Goal: Information Seeking & Learning: Learn about a topic

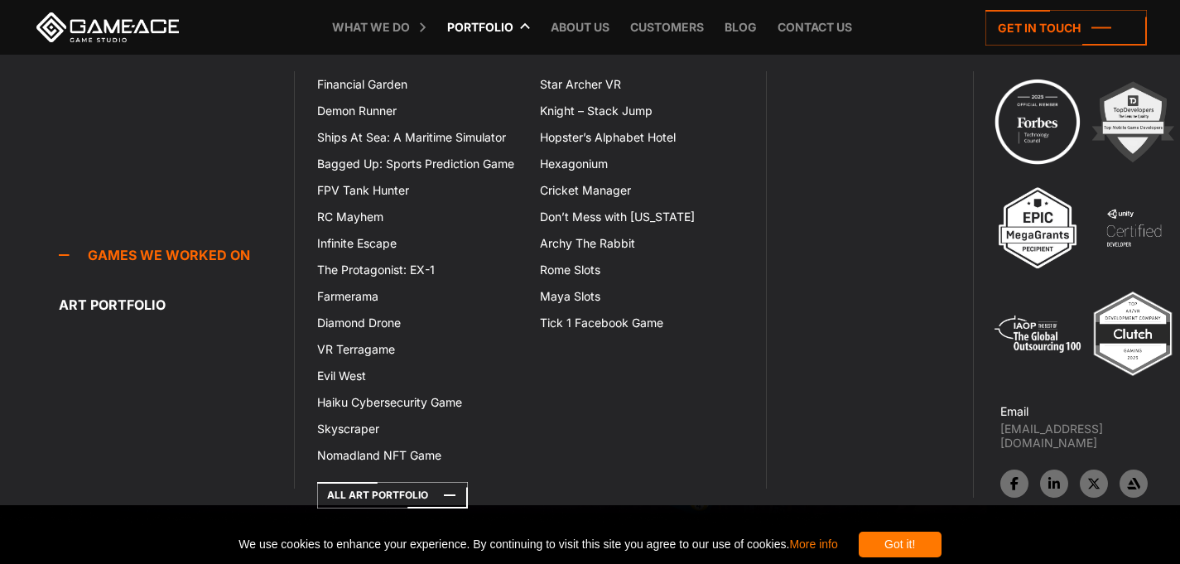
click at [488, 25] on link "Portfolio" at bounding box center [480, 27] width 83 height 55
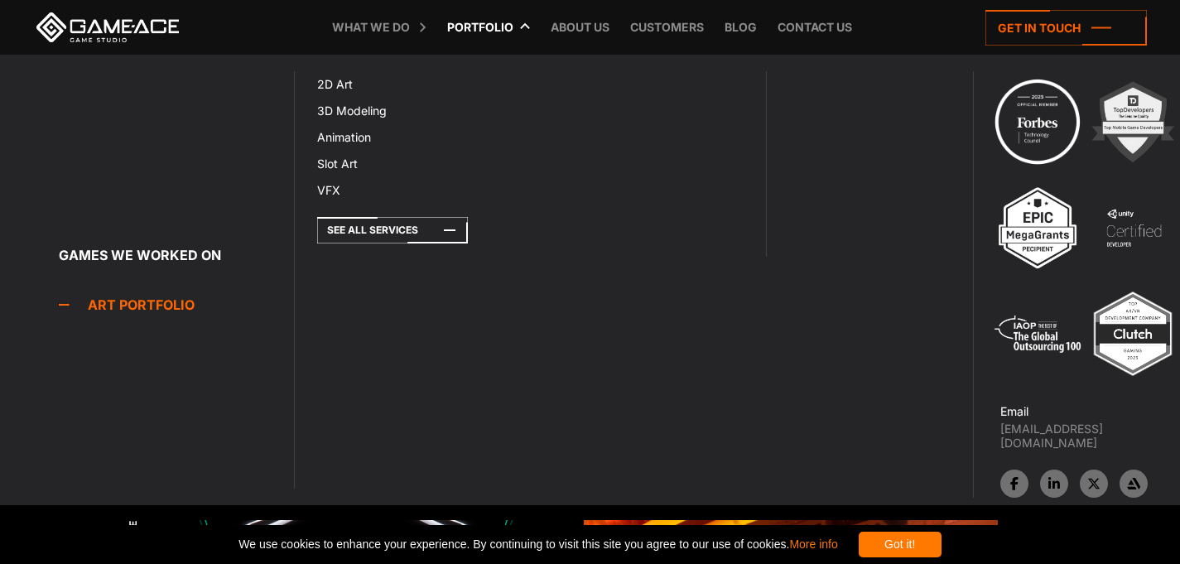
click at [152, 309] on link "Art portfolio" at bounding box center [176, 304] width 235 height 33
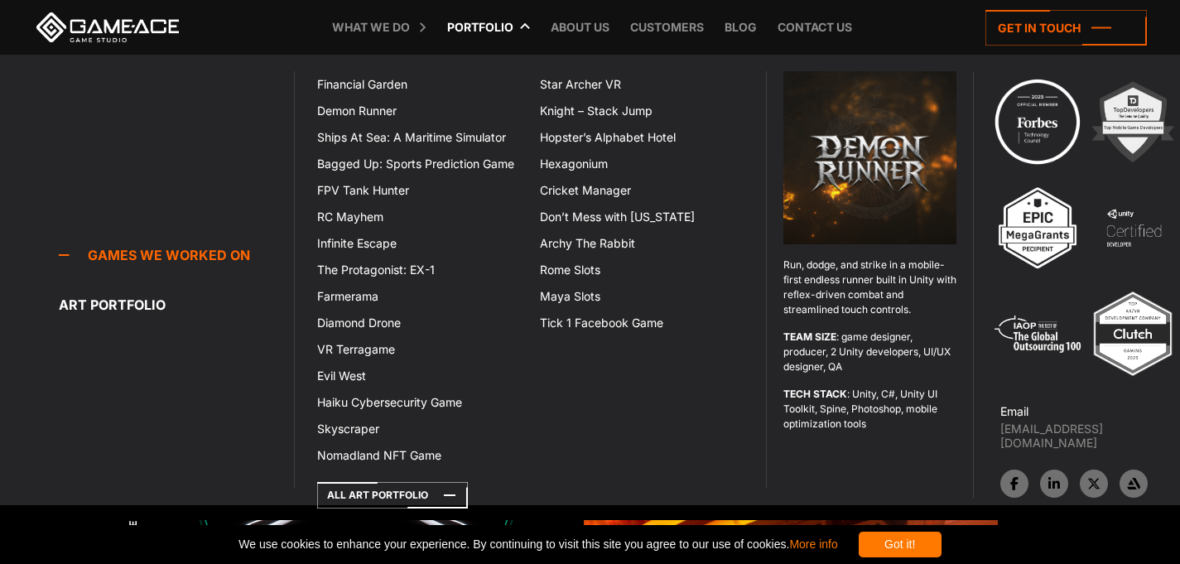
click at [183, 258] on link "Games we worked on" at bounding box center [176, 255] width 235 height 33
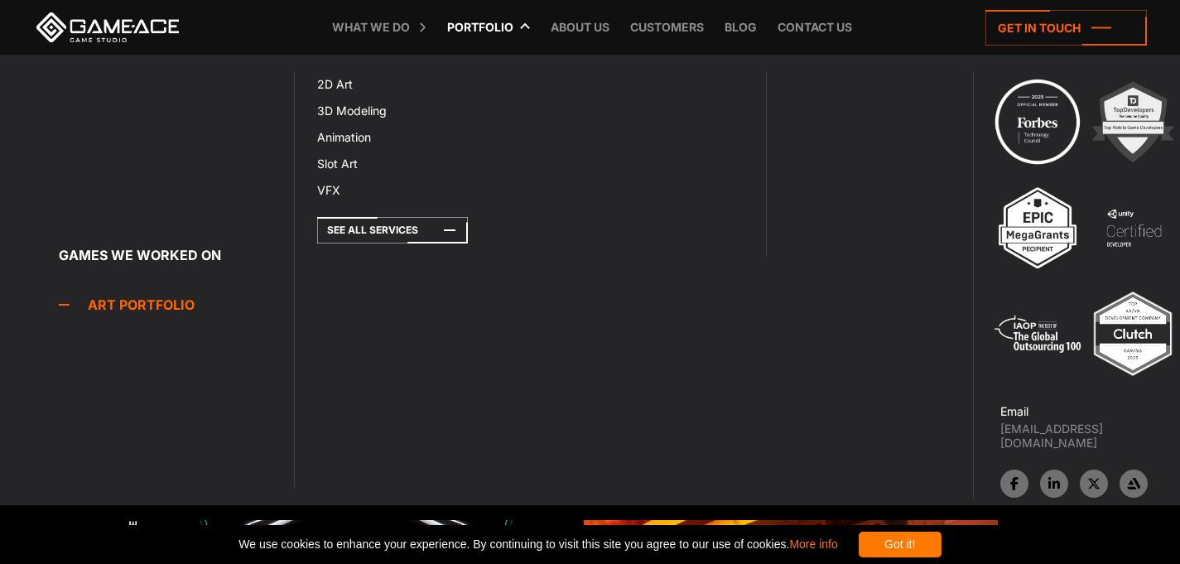
click at [133, 301] on link "Art portfolio" at bounding box center [176, 304] width 235 height 33
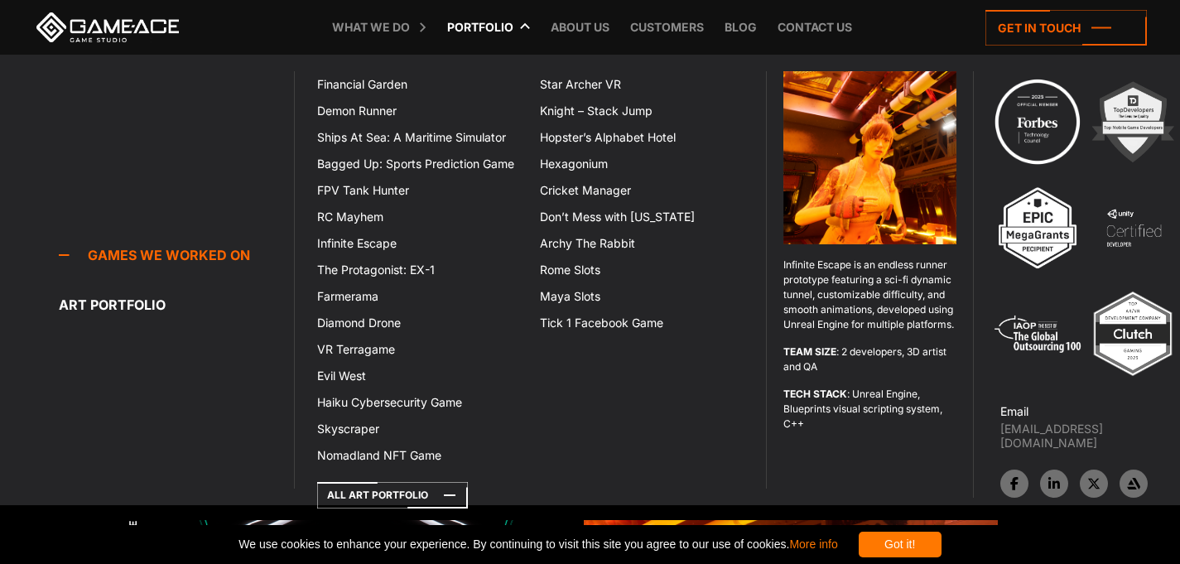
click at [186, 254] on link "Games we worked on" at bounding box center [176, 255] width 235 height 33
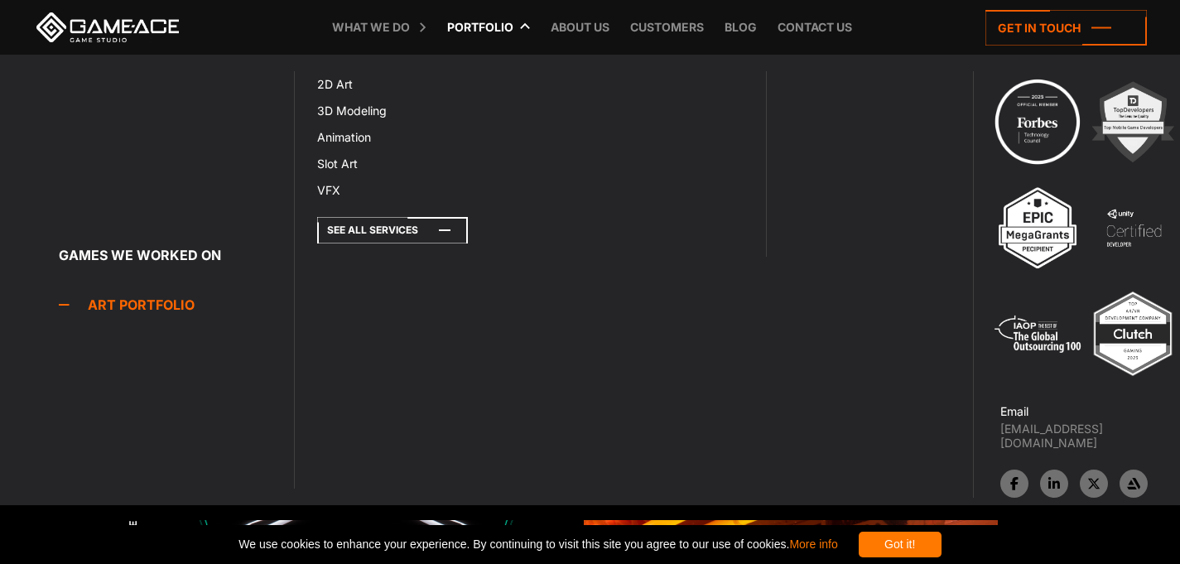
click at [432, 223] on icon at bounding box center [392, 230] width 151 height 27
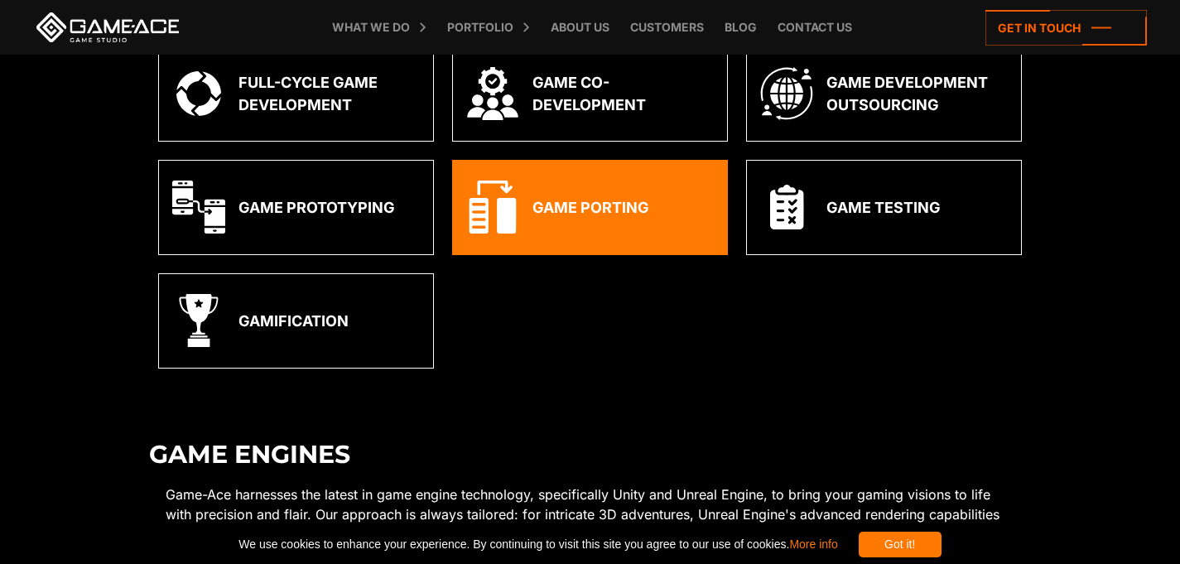
scroll to position [529, 0]
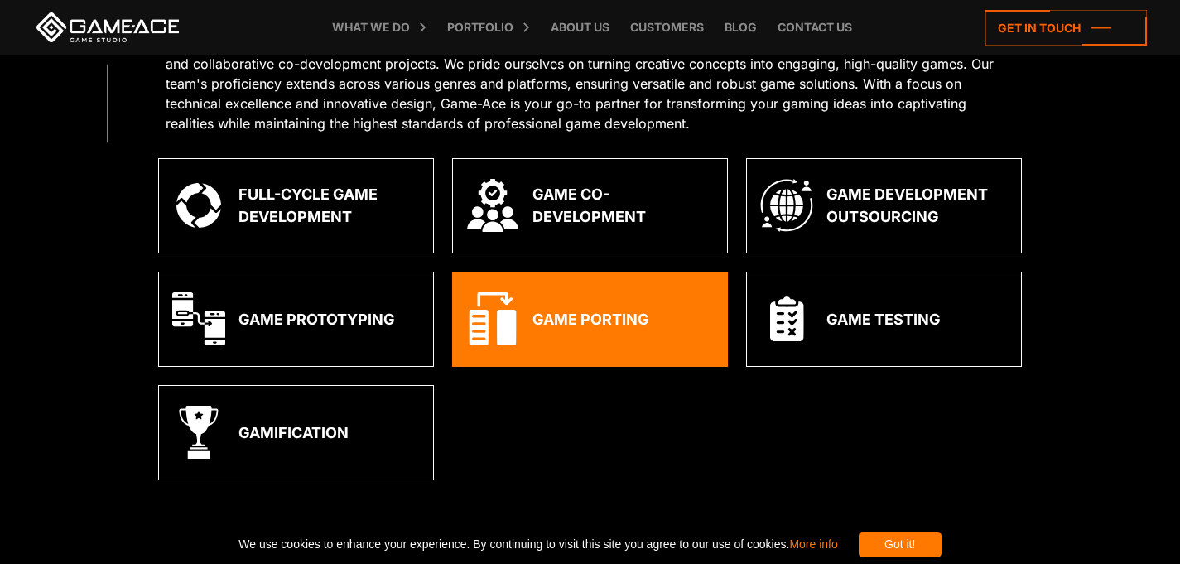
click at [610, 319] on div "Game Porting" at bounding box center [591, 319] width 117 height 22
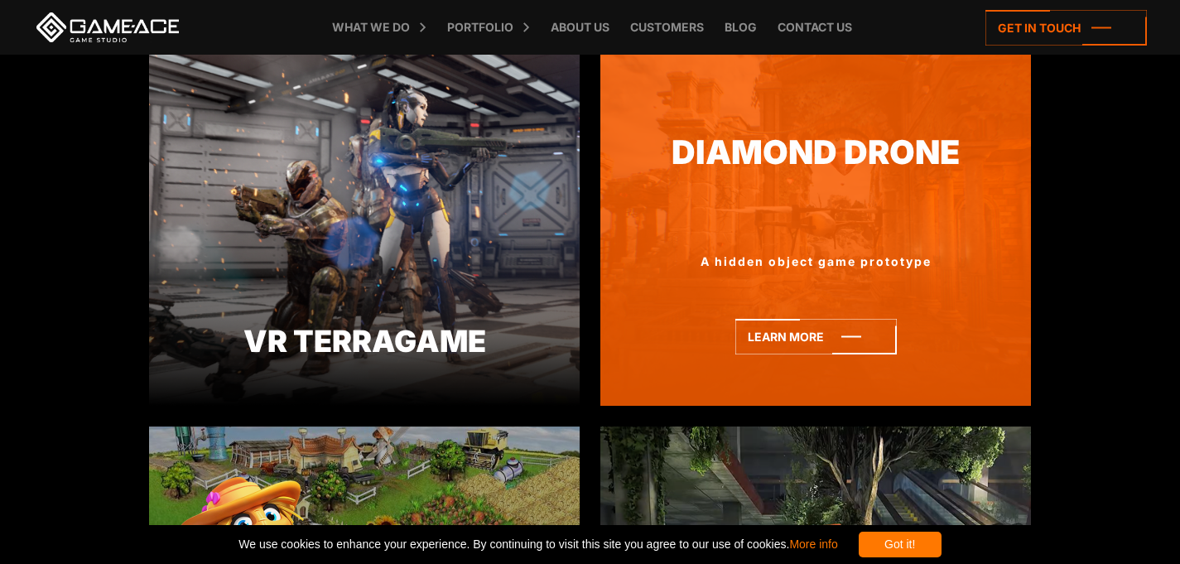
scroll to position [4722, 0]
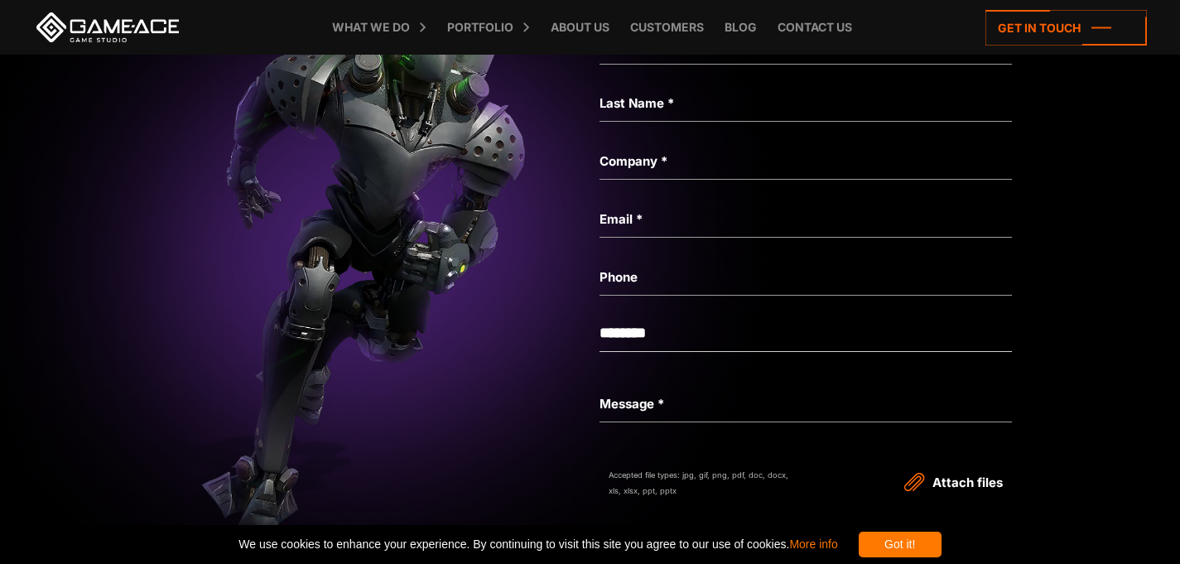
scroll to position [6401, 0]
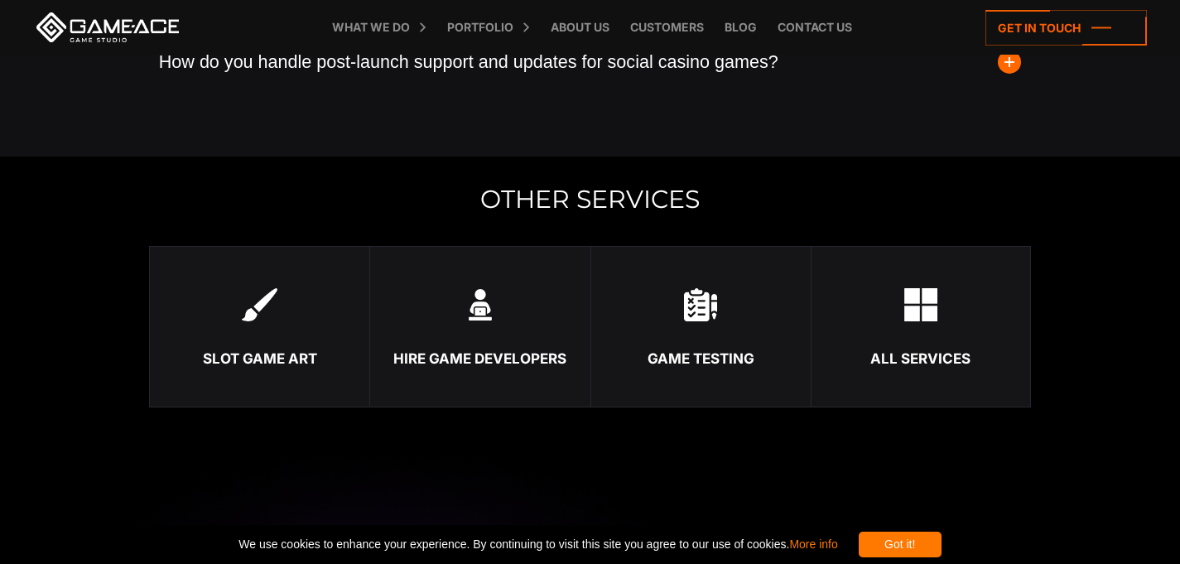
scroll to position [4644, 0]
